Goal: Transaction & Acquisition: Purchase product/service

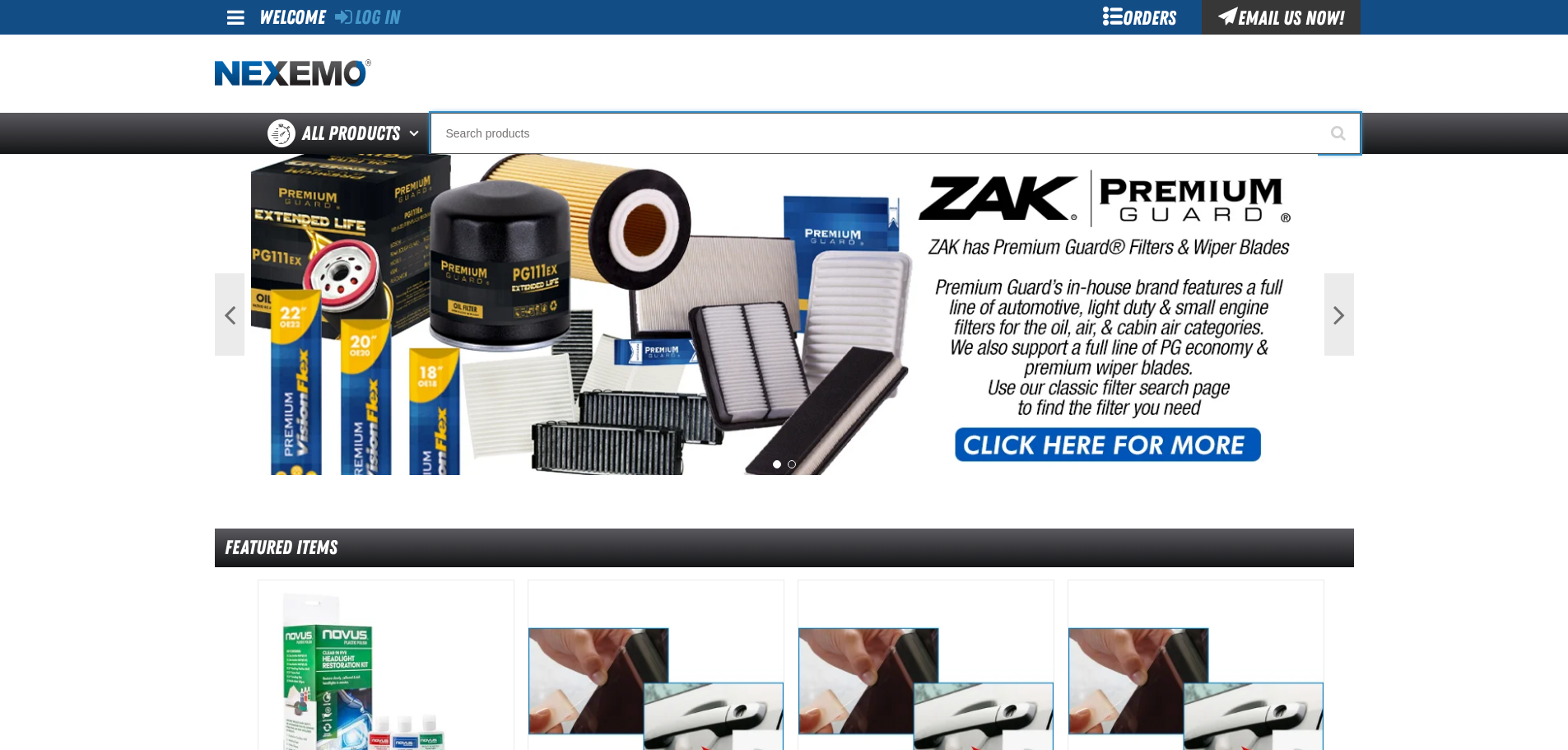
click at [781, 121] on input "Search" at bounding box center [896, 133] width 930 height 41
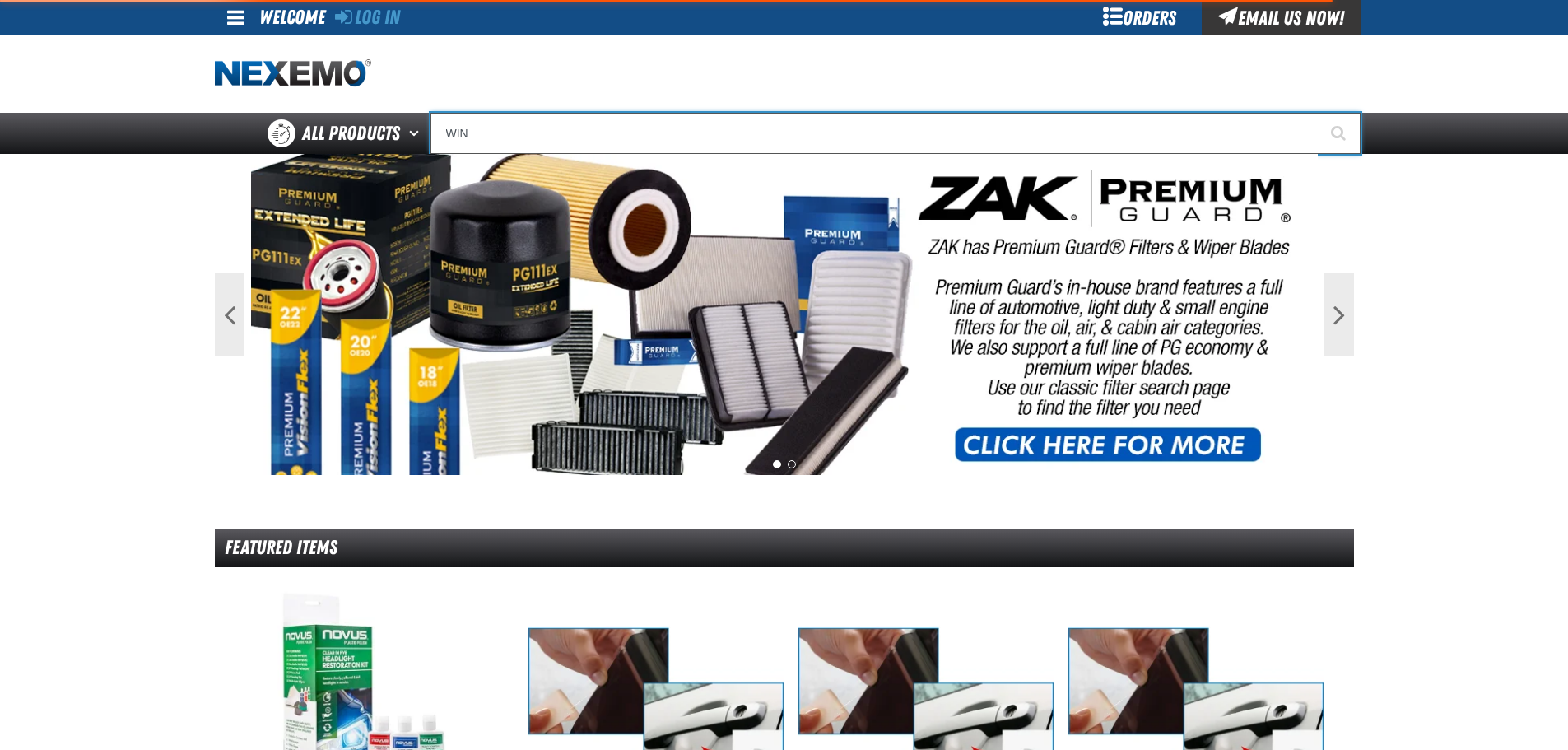
type input "WINS"
type input "WINShield Garnish 'B' Pillar Quarter Panel and Liftgate Trim Retainer (10 per p…"
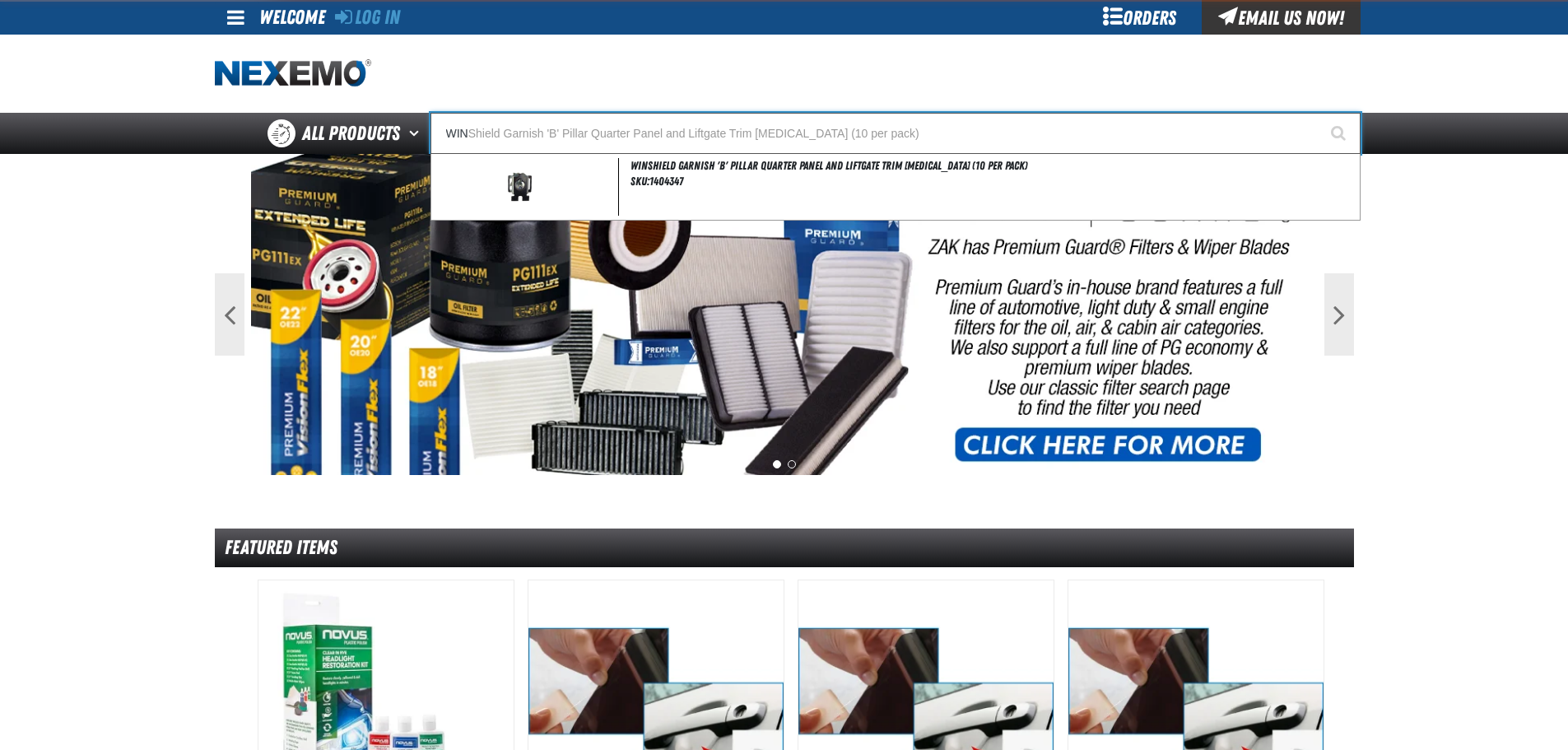
type input "WI"
type input "WI-FI"
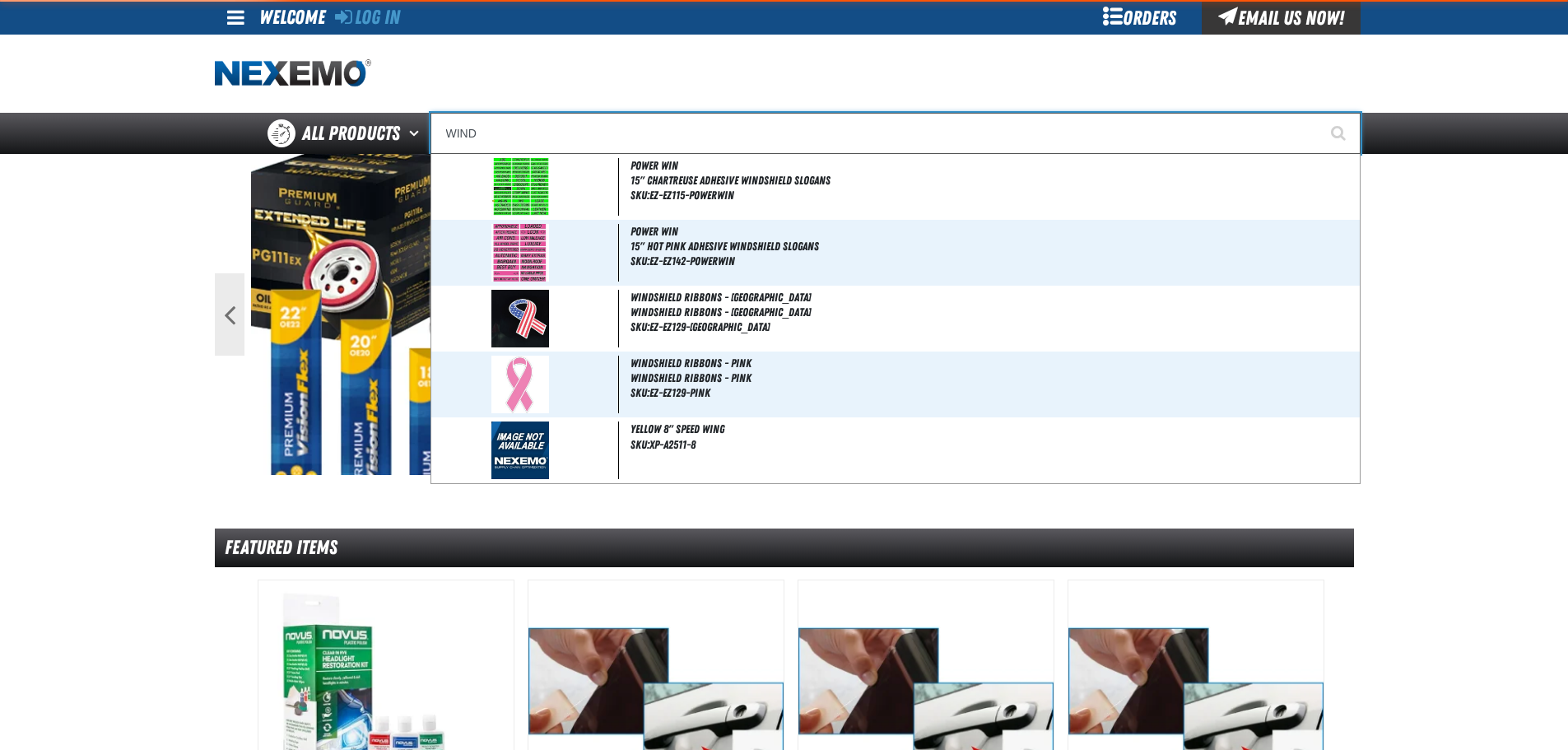
type input "WINDS"
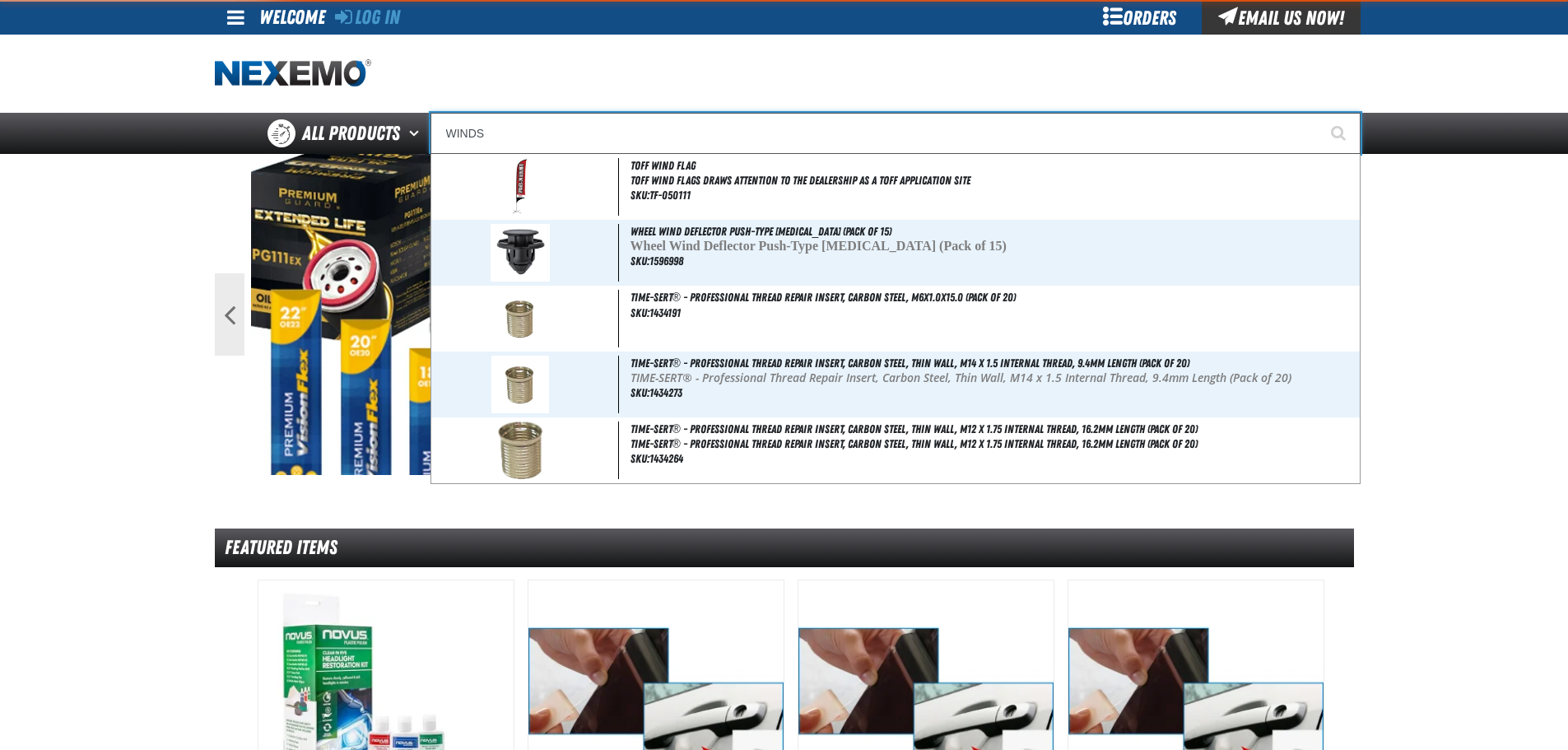
type input "WINDShield Ribbons - USA"
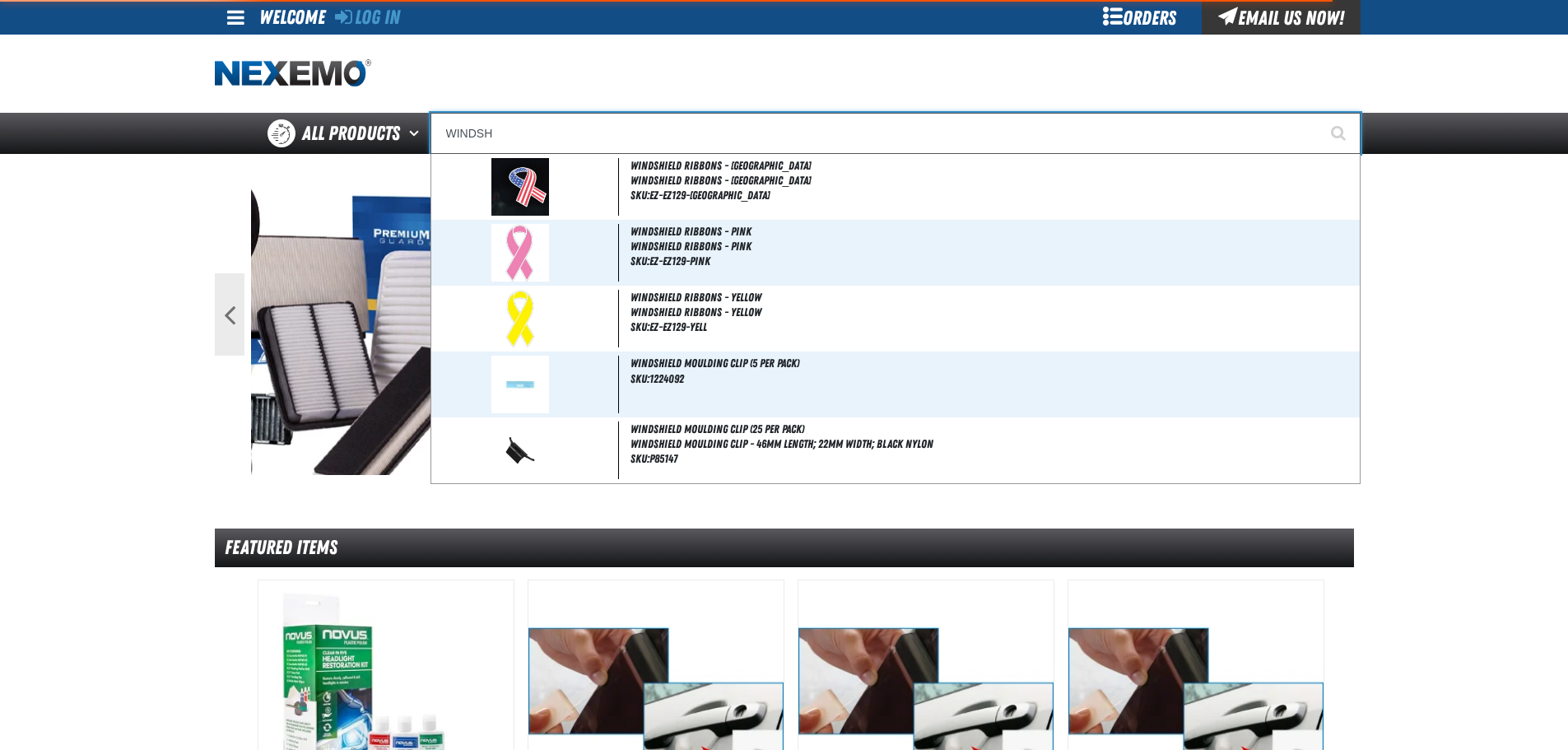
type input "WINDSHI"
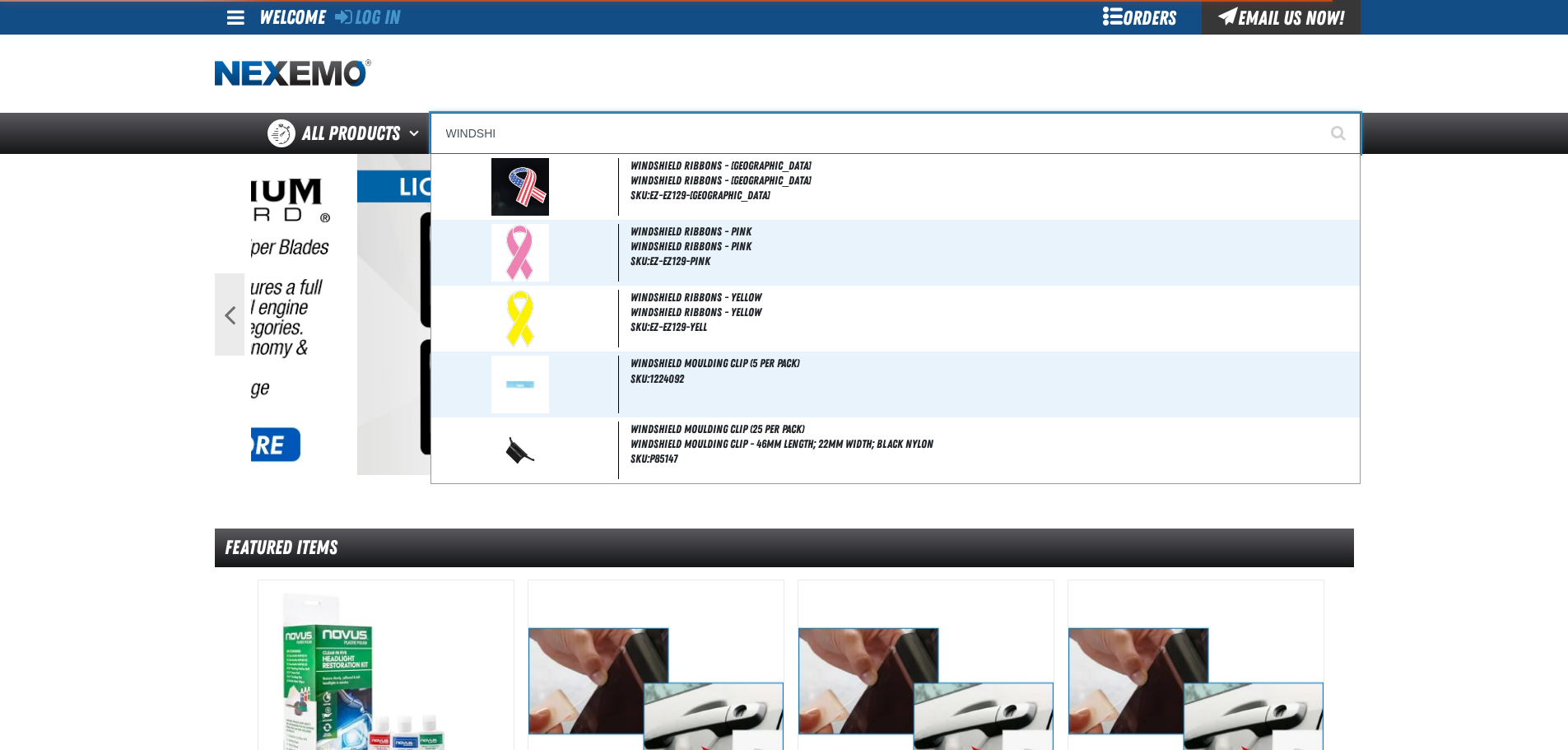
type input "WINDSHIeld Ribbons - USA"
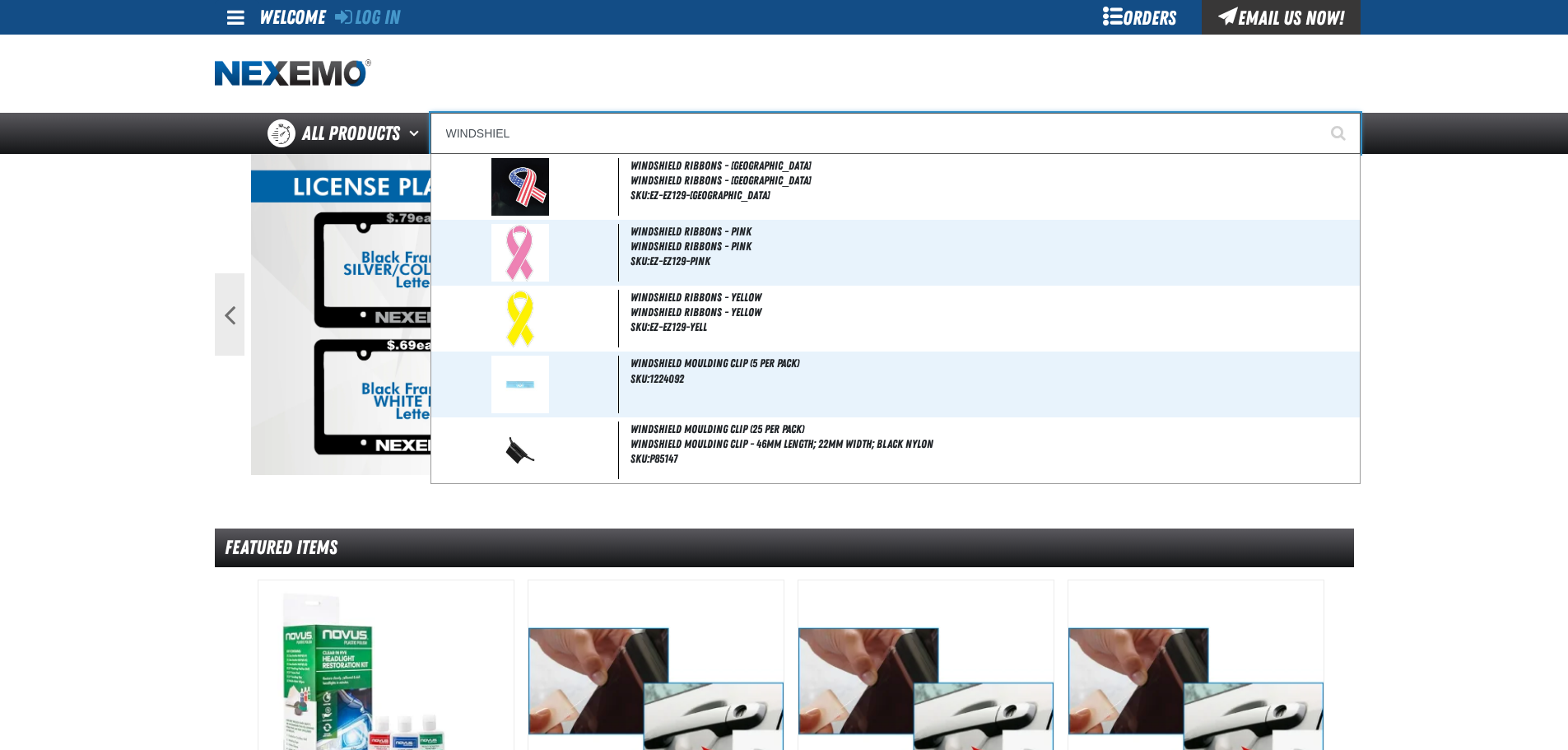
type input "WINDSHIELD"
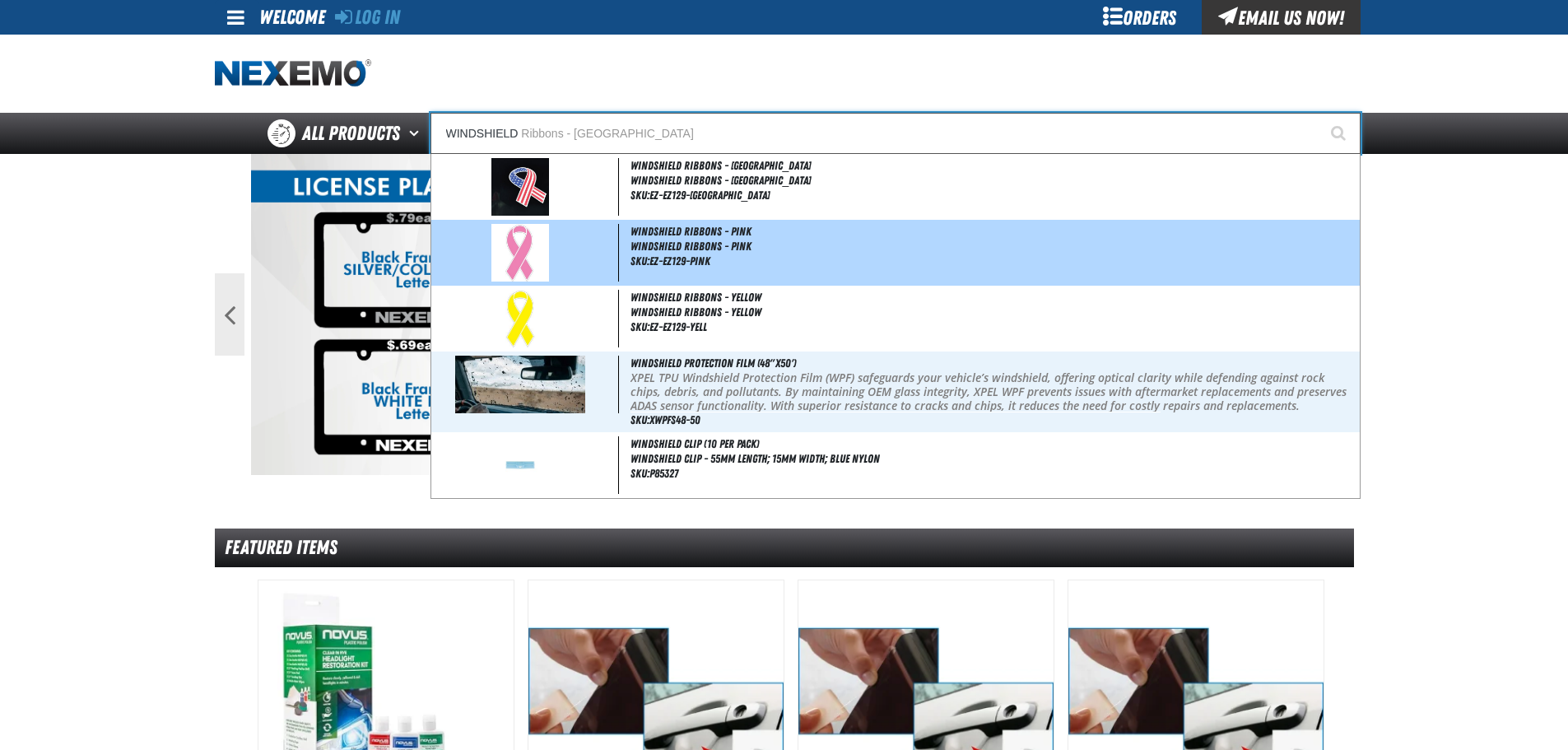
type input "WINDSHIELD Ribbons - USA"
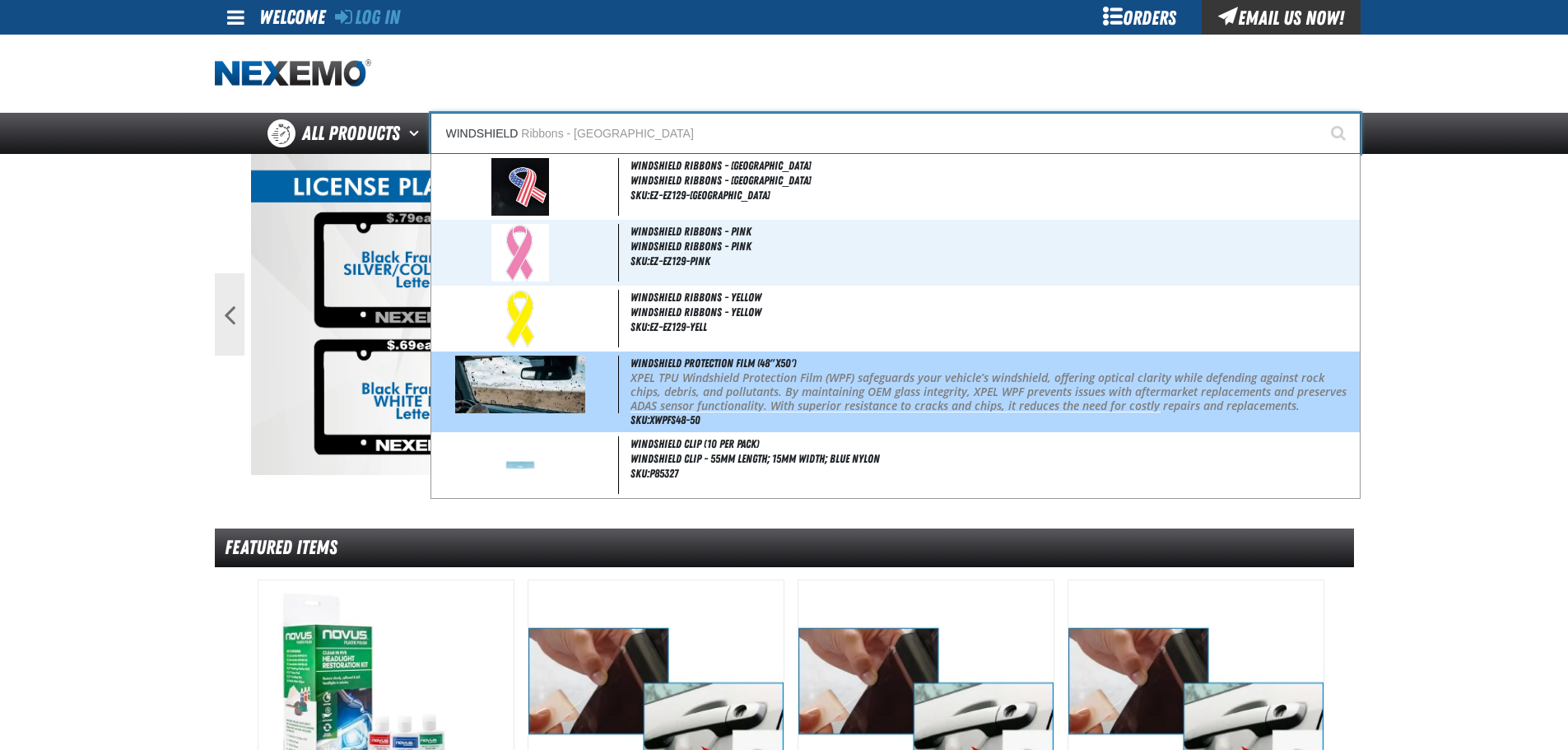
click at [702, 364] on span "Windshield Protection Film (48"x50')" at bounding box center [713, 363] width 165 height 13
type input "Windshield Protection Film (48"x50')"
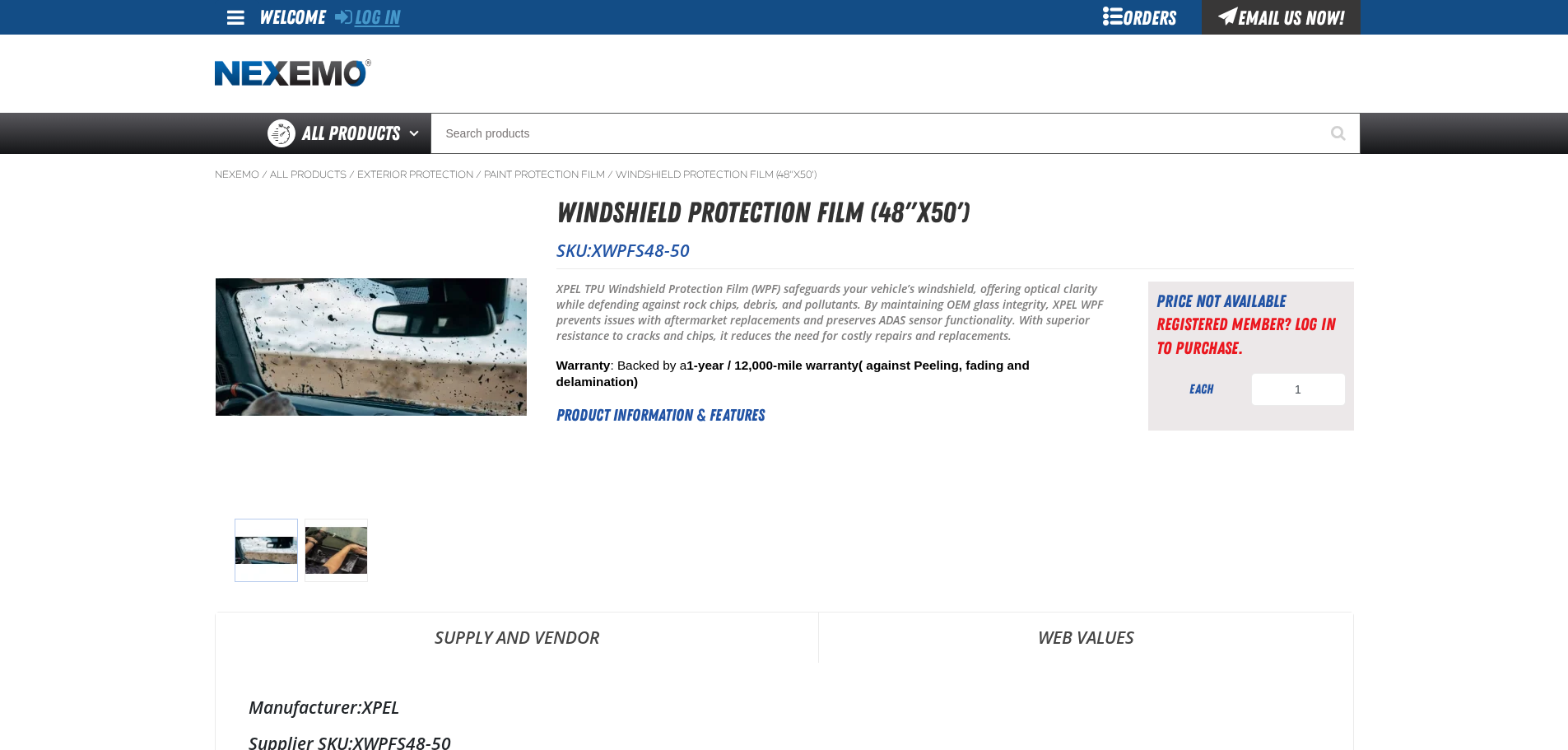
click at [385, 15] on link "Log In" at bounding box center [367, 17] width 65 height 23
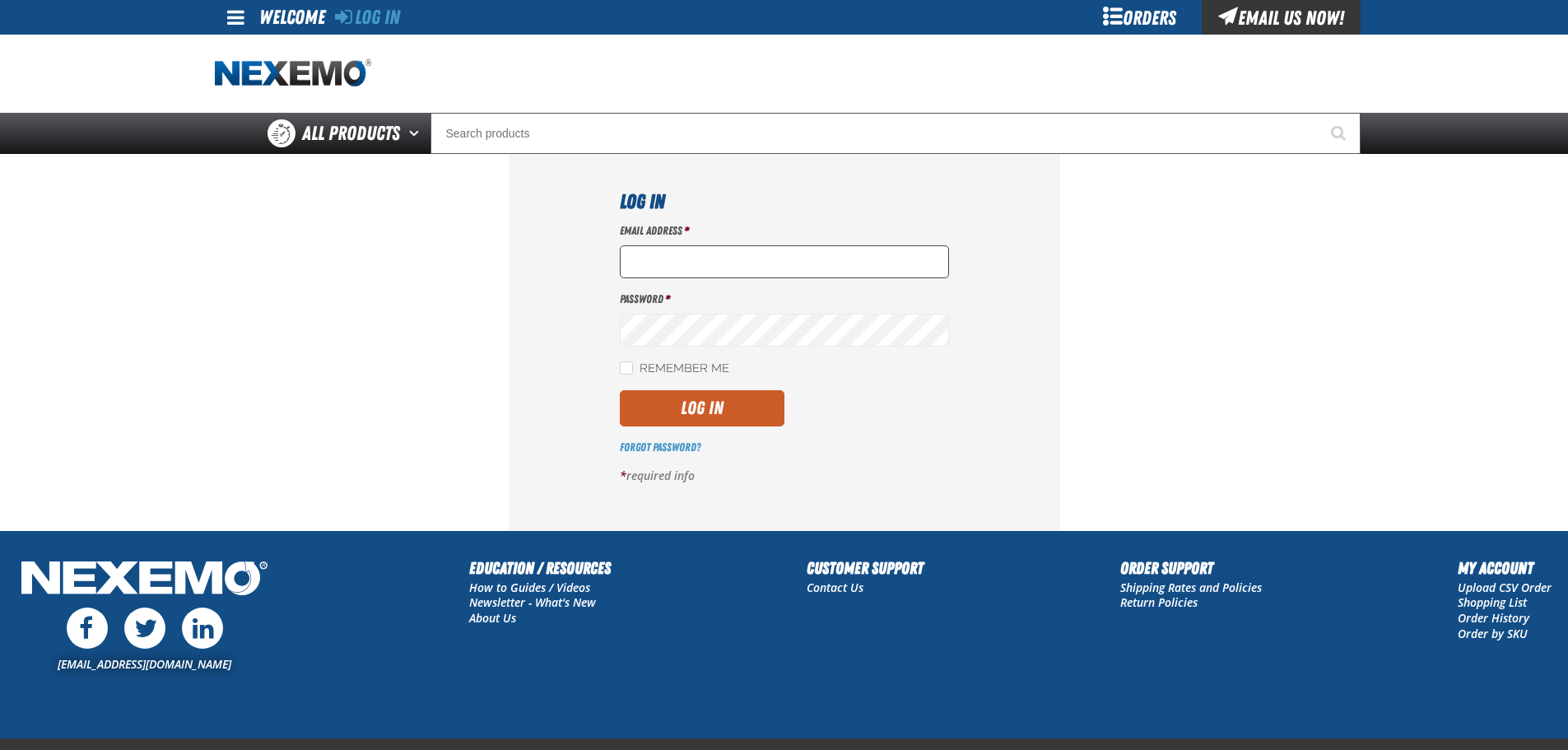
click at [752, 263] on input "Email Address *" at bounding box center [784, 261] width 329 height 33
type input "Vhancock@vtaig.com"
click at [670, 407] on button "Log In" at bounding box center [701, 408] width 164 height 36
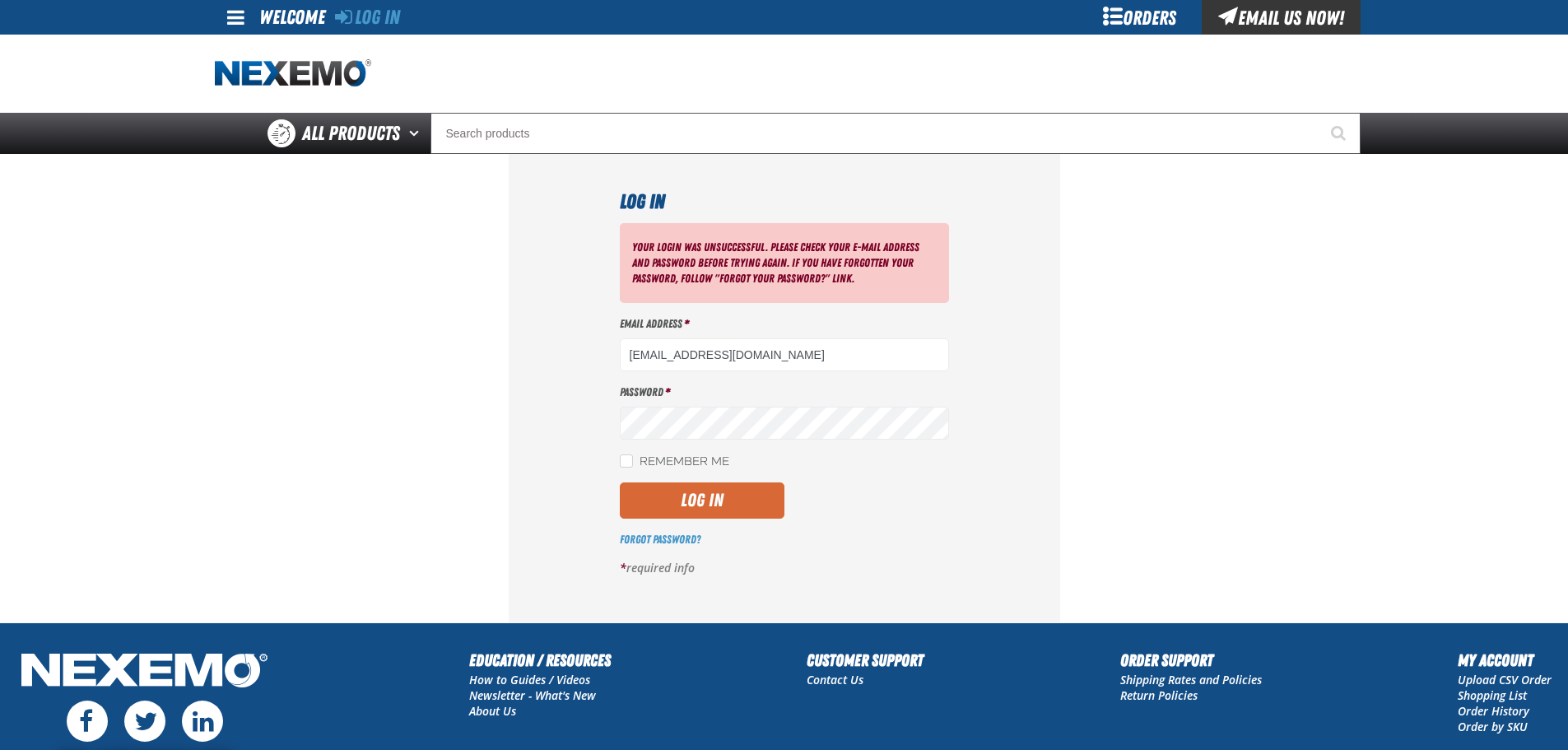
click at [675, 498] on button "Log In" at bounding box center [701, 500] width 164 height 36
click at [712, 499] on button "Log In" at bounding box center [701, 500] width 164 height 36
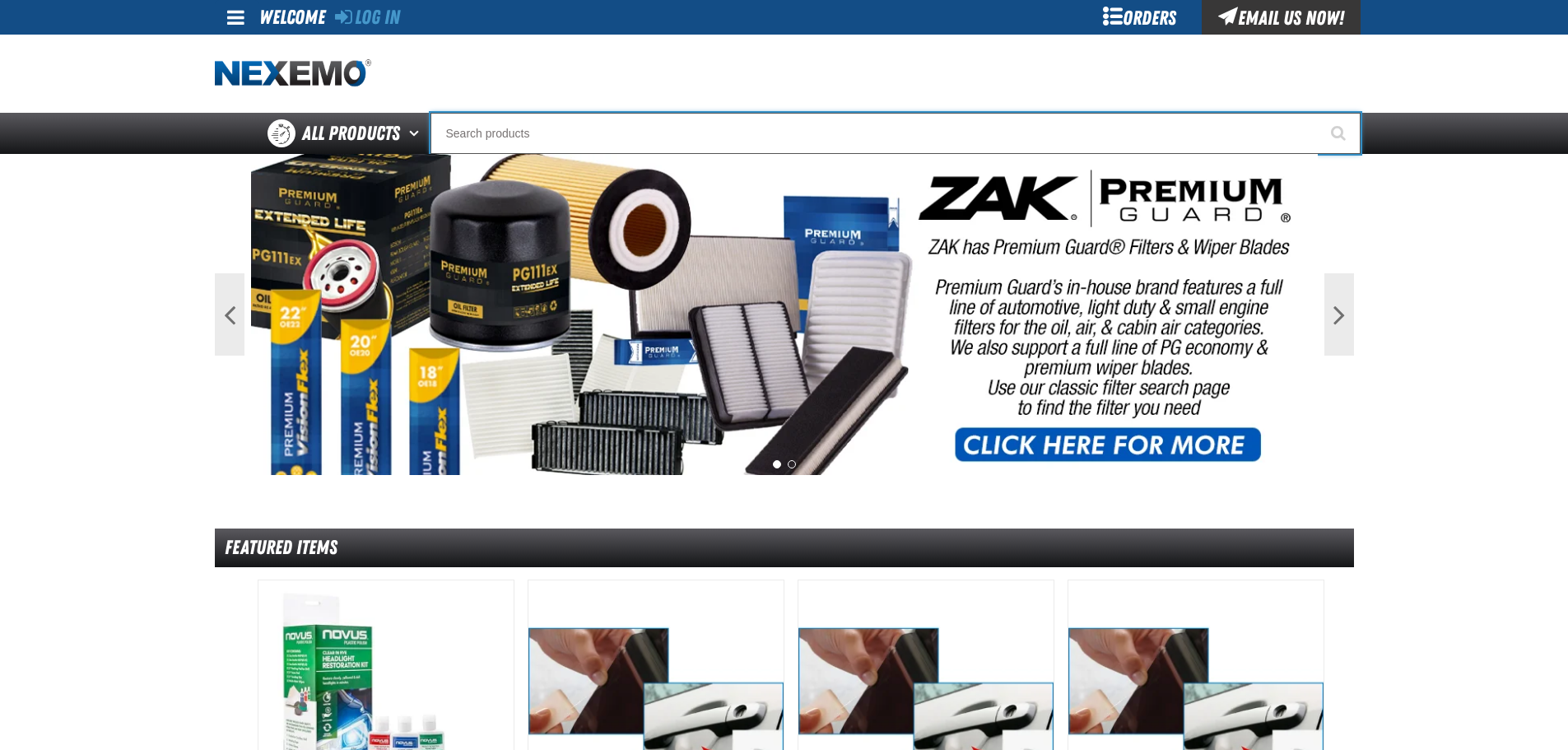
click at [604, 127] on input "Search" at bounding box center [896, 133] width 930 height 41
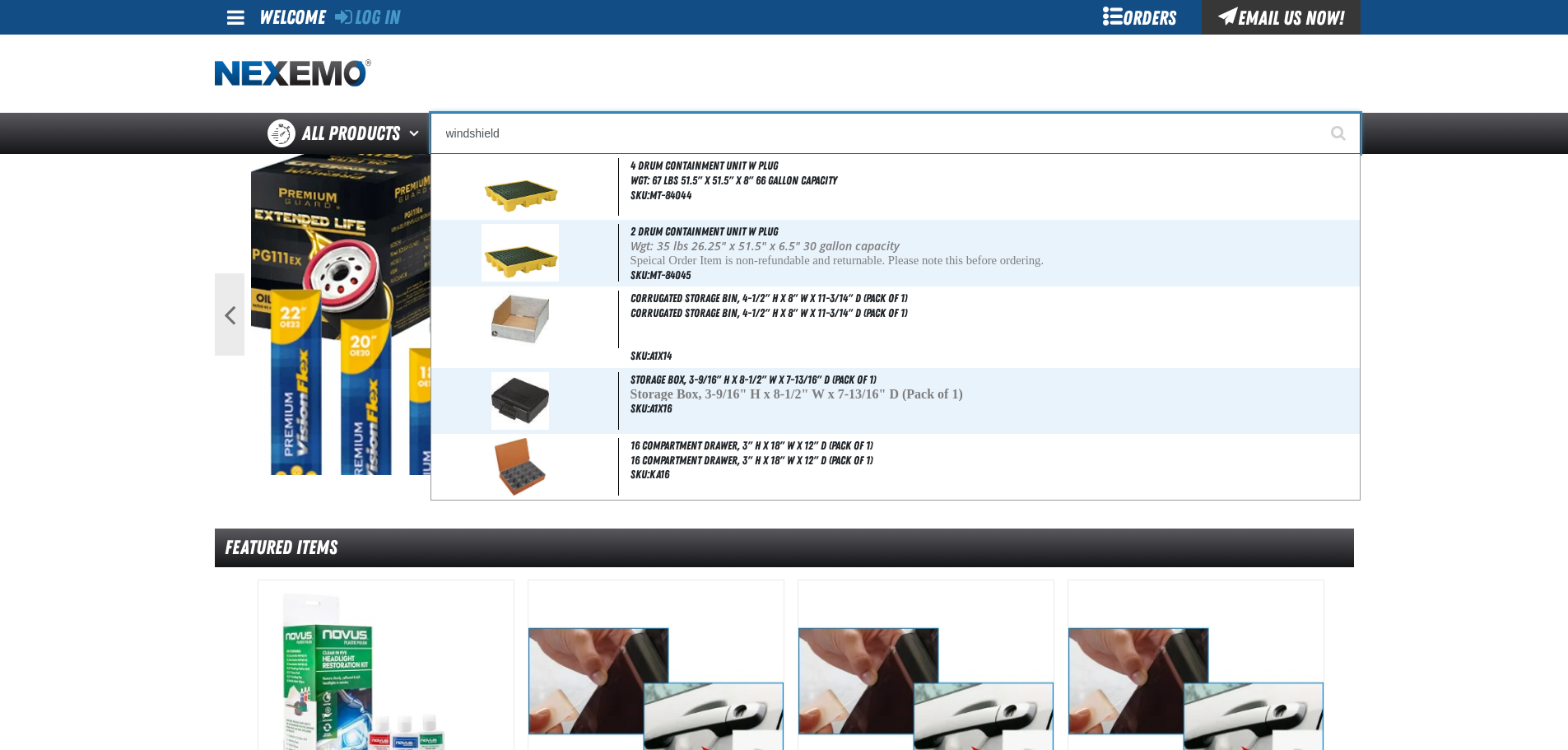
type input "windshield"
click at [1319, 113] on button "Start Searching" at bounding box center [1339, 133] width 41 height 41
type input "windshield Ribbons - [GEOGRAPHIC_DATA]"
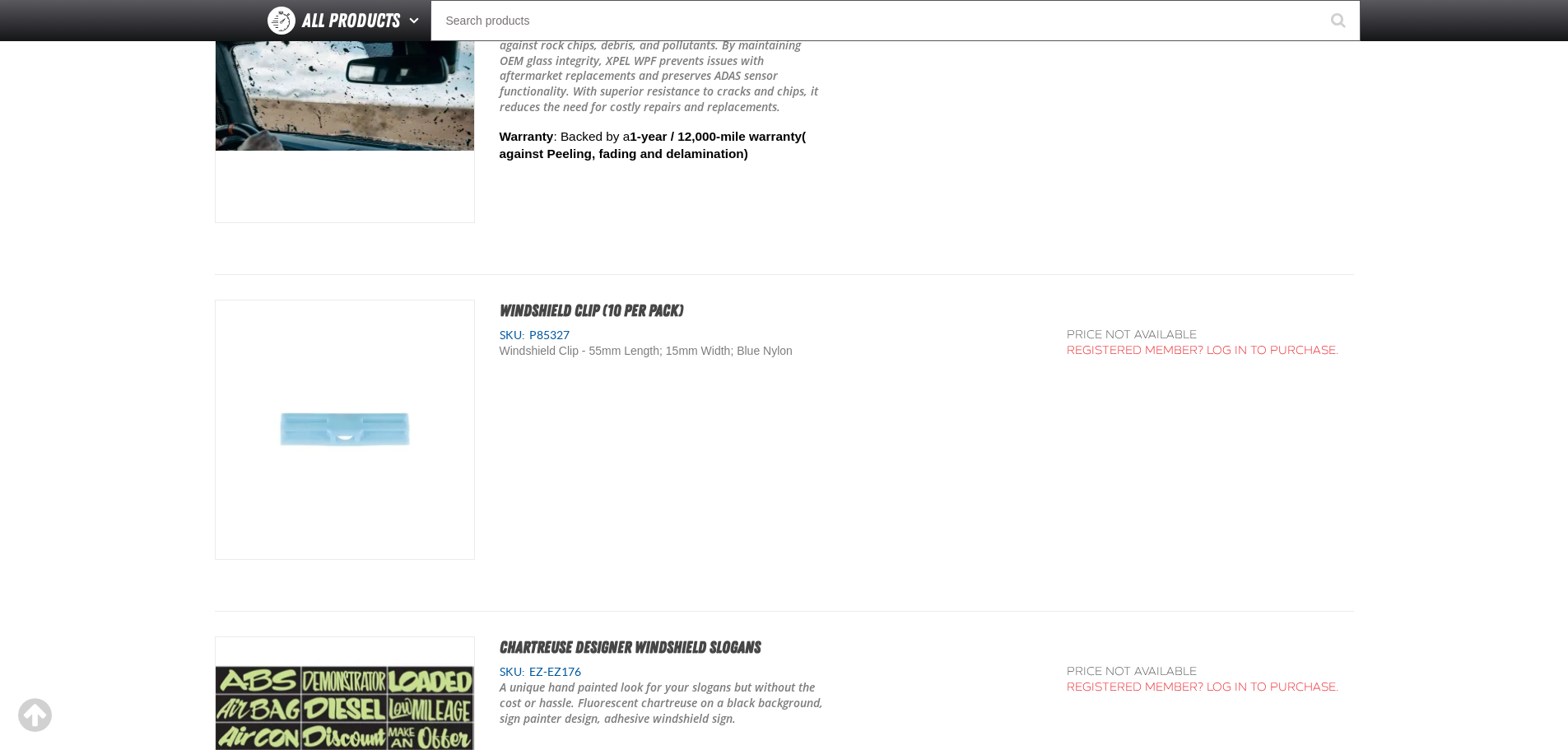
scroll to position [2141, 0]
